Goal: Navigation & Orientation: Go to known website

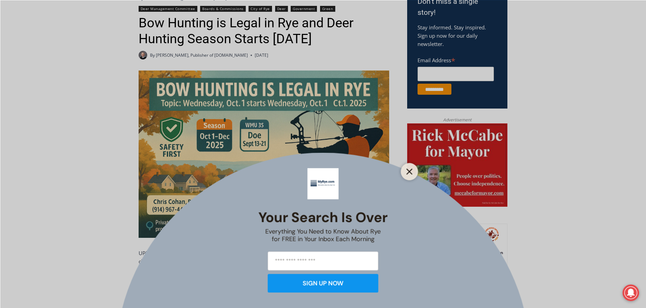
click at [409, 172] on line "Close" at bounding box center [409, 171] width 5 height 5
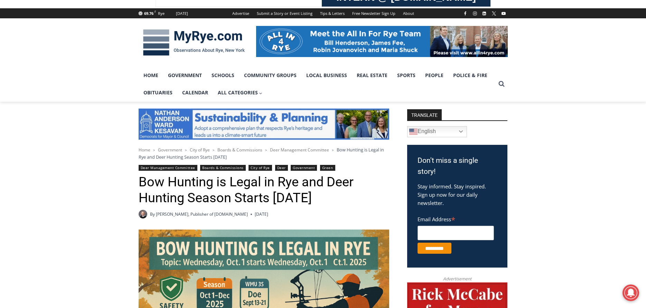
scroll to position [81, 0]
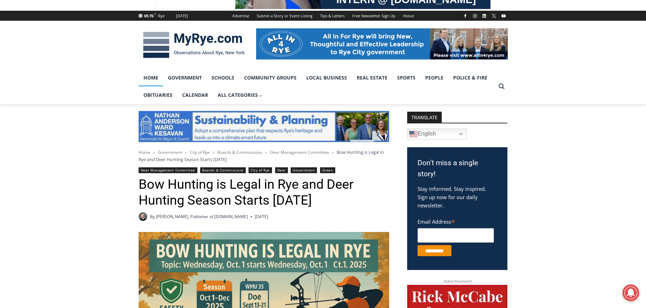
click at [149, 82] on link "Home" at bounding box center [151, 77] width 25 height 17
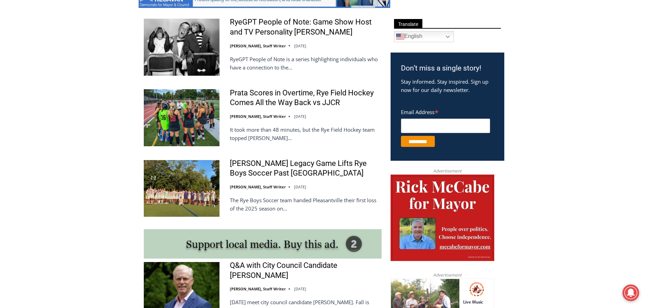
scroll to position [575, 0]
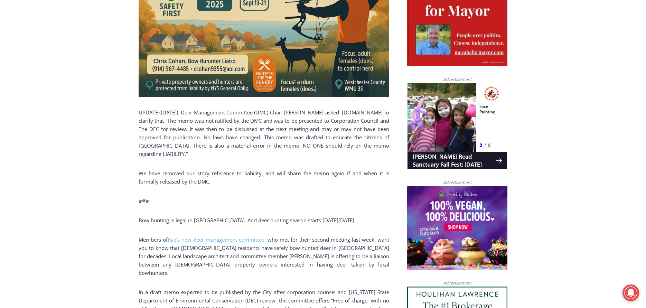
scroll to position [367, 0]
